Goal: Contribute content: Contribute content

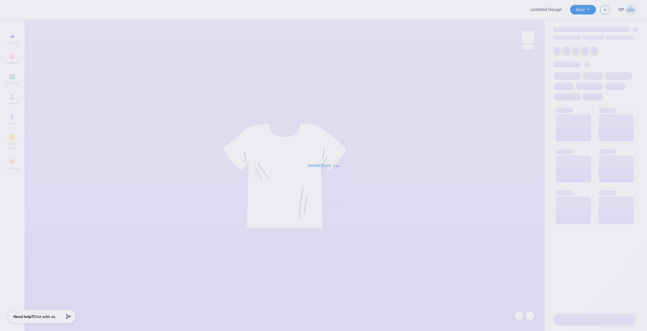
type input "D1"
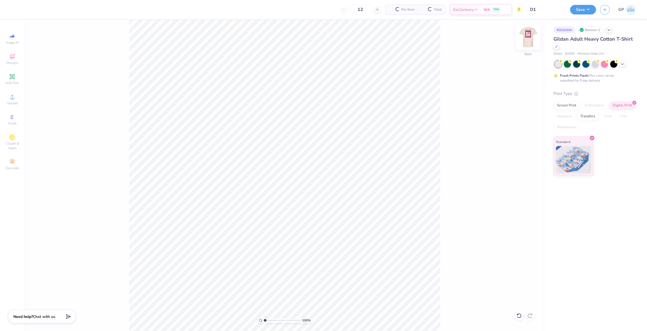
click at [525, 41] on img at bounding box center [528, 37] width 22 height 22
click at [12, 95] on icon at bounding box center [12, 97] width 7 height 7
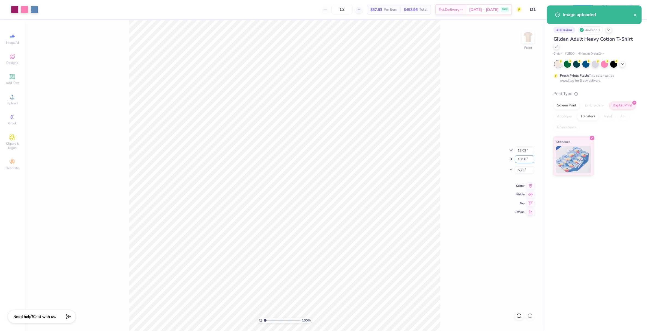
click at [521, 160] on input "18.00" at bounding box center [525, 159] width 20 height 8
type input "12"
click at [525, 170] on input "5.25" at bounding box center [525, 170] width 20 height 8
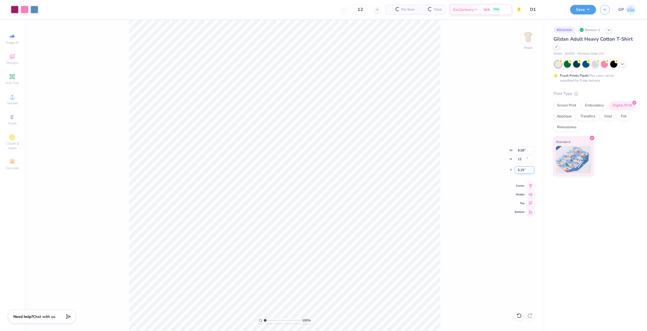
type input "9.09"
type input "12.00"
type input "3.00"
click at [455, 136] on div "100 % Front W 9.09 9.09 " H 12.00 12.00 " Y 3.00 3.00 " Center Middle Top Bottom" at bounding box center [285, 175] width 520 height 311
click at [531, 37] on img at bounding box center [528, 37] width 22 height 22
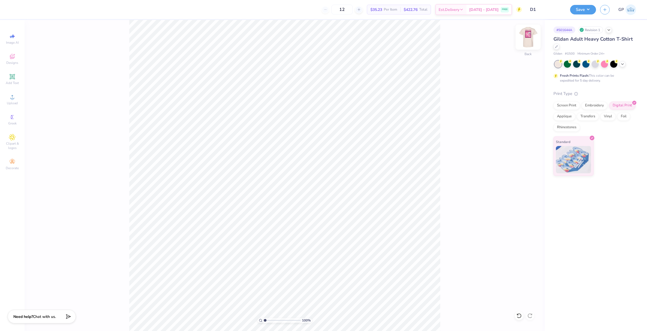
click at [532, 38] on img at bounding box center [528, 37] width 22 height 22
click at [524, 38] on img at bounding box center [528, 37] width 22 height 22
click at [13, 103] on span "Upload" at bounding box center [12, 103] width 11 height 4
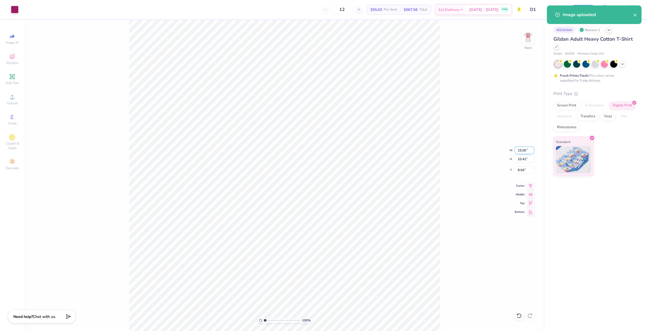
click at [522, 151] on input "15.00" at bounding box center [525, 151] width 20 height 8
type input "6"
type input "7"
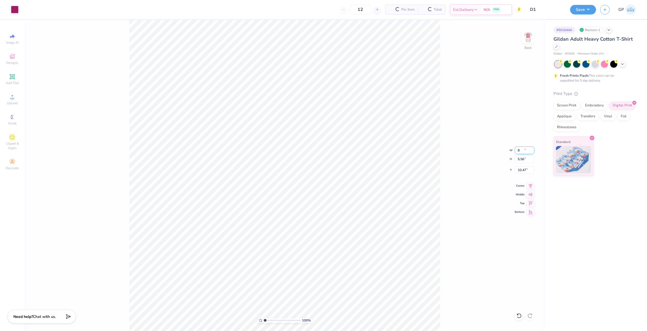
type input "8.00"
type input "5.56"
click at [522, 169] on input "10.47" at bounding box center [525, 170] width 20 height 8
type input "3.00"
click at [528, 38] on img at bounding box center [528, 37] width 22 height 22
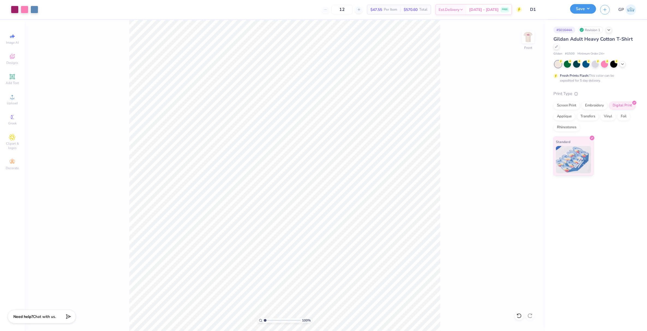
click at [575, 12] on button "Save" at bounding box center [583, 9] width 26 height 10
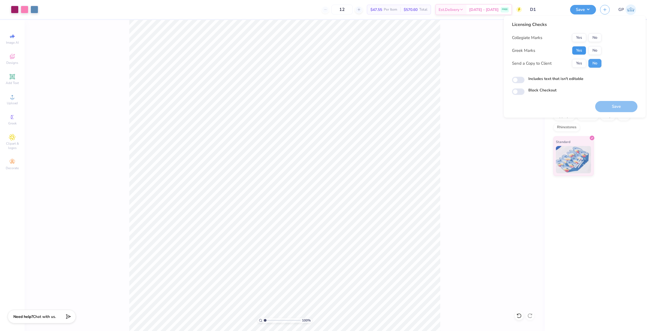
click at [582, 49] on button "Yes" at bounding box center [579, 50] width 14 height 9
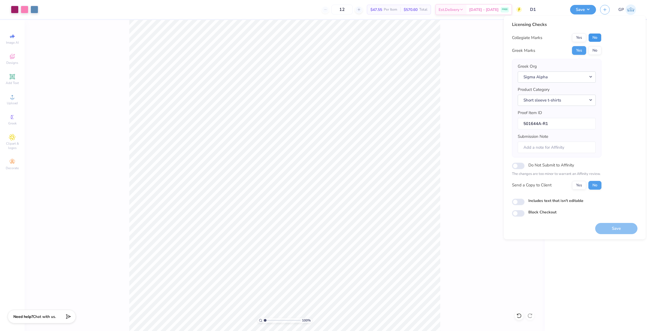
click at [595, 39] on button "No" at bounding box center [595, 37] width 13 height 9
click at [514, 201] on input "Includes text that isn't editable" at bounding box center [518, 202] width 13 height 7
checkbox input "true"
click at [606, 228] on button "Save" at bounding box center [616, 228] width 42 height 11
